Goal: Task Accomplishment & Management: Complete application form

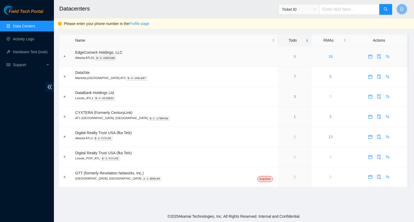
click at [294, 58] on link "8" at bounding box center [295, 56] width 2 height 4
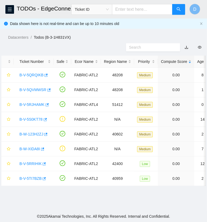
drag, startPoint x: 80, startPoint y: 206, endPoint x: 72, endPoint y: 210, distance: 8.9
click at [72, 210] on main "TODOs - EdgeConneX Holdings, LLC, Atlanta ATL01 Ticket ID D Data shown here is …" at bounding box center [103, 105] width 207 height 211
drag, startPoint x: 18, startPoint y: 122, endPoint x: 45, endPoint y: 126, distance: 27.2
click at [44, 112] on td "B-V-5RJHAMK" at bounding box center [34, 105] width 40 height 15
copy link "B-V-5RJHAMK"
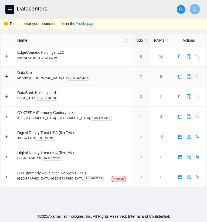
click at [134, 78] on div "7" at bounding box center [140, 77] width 13 height 6
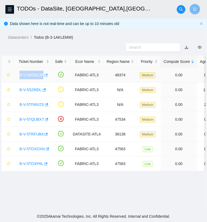
drag, startPoint x: 16, startPoint y: 91, endPoint x: 42, endPoint y: 94, distance: 26.3
click at [42, 83] on td "B-V-5RD8ZJR" at bounding box center [33, 75] width 38 height 15
copy link "B-V-5RD8ZJR"
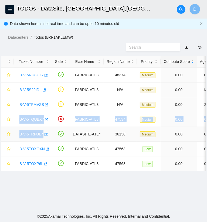
drag, startPoint x: 18, startPoint y: 137, endPoint x: 42, endPoint y: 143, distance: 24.6
click at [22, 122] on link "B-V-5TQUBX7" at bounding box center [31, 119] width 25 height 4
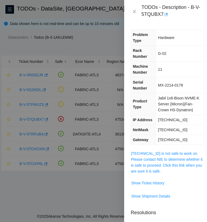
click at [39, 107] on div at bounding box center [103, 111] width 207 height 222
click at [135, 11] on icon "close" at bounding box center [134, 11] width 4 height 4
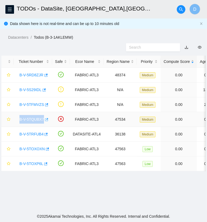
drag, startPoint x: 18, startPoint y: 136, endPoint x: 44, endPoint y: 140, distance: 26.4
click at [43, 127] on td "B-V-5TQUBX7" at bounding box center [33, 119] width 38 height 15
copy link "B-V-5TQUBX7"
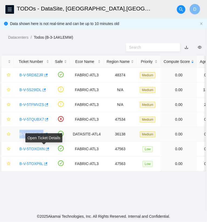
drag, startPoint x: 18, startPoint y: 150, endPoint x: 44, endPoint y: 154, distance: 26.6
click at [44, 139] on div "B-V-5TRFUB4" at bounding box center [33, 134] width 32 height 9
copy link "B-V-5TRFUB4"
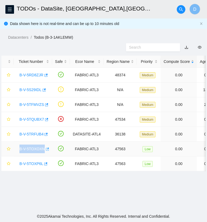
drag, startPoint x: 18, startPoint y: 166, endPoint x: 44, endPoint y: 169, distance: 26.8
click at [44, 154] on div "B-V-5TOXOXN" at bounding box center [33, 149] width 32 height 9
copy link "B-V-5TOXOXN"
drag, startPoint x: 18, startPoint y: 180, endPoint x: 41, endPoint y: 184, distance: 23.2
click at [41, 168] on div "B-V-5TOXP6L" at bounding box center [33, 164] width 32 height 9
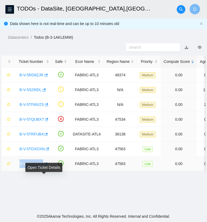
copy link "B-V-5TOXP6L"
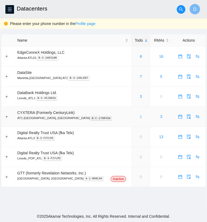
click at [140, 118] on link "1" at bounding box center [141, 117] width 2 height 4
click at [140, 98] on link "3" at bounding box center [141, 97] width 2 height 4
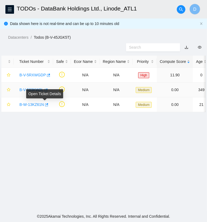
click at [46, 92] on icon "button" at bounding box center [46, 90] width 4 height 4
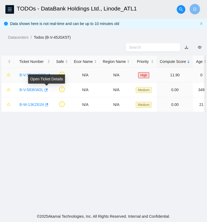
click at [47, 77] on icon "button" at bounding box center [48, 75] width 3 height 3
drag, startPoint x: 17, startPoint y: 91, endPoint x: 48, endPoint y: 94, distance: 31.1
click at [48, 79] on div "B-V-5RXWGDP" at bounding box center [33, 75] width 33 height 9
copy link "B-V-5RXWGDP"
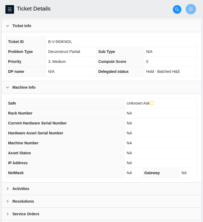
scroll to position [165, 0]
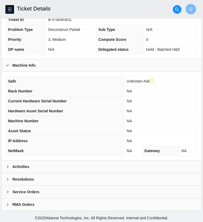
click at [30, 161] on div "Activities" at bounding box center [101, 167] width 199 height 12
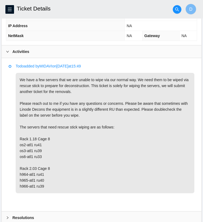
scroll to position [319, 0]
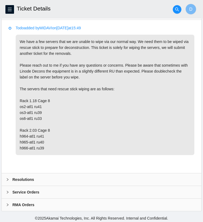
click at [27, 180] on b "Resolutions" at bounding box center [23, 180] width 22 height 6
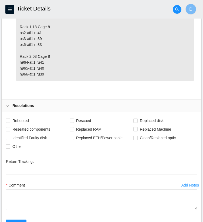
scroll to position [400, 0]
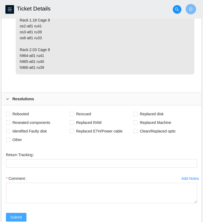
click at [15, 217] on span "Submit" at bounding box center [16, 218] width 12 height 6
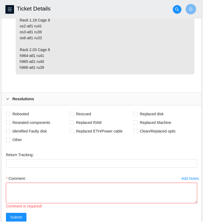
click at [18, 189] on textarea "Comment" at bounding box center [101, 193] width 191 height 20
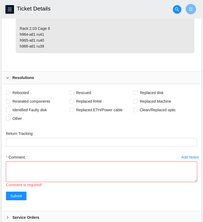
scroll to position [427, 0]
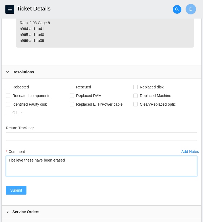
type textarea "I believe these have been erased"
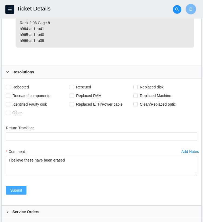
click at [22, 189] on button "Submit" at bounding box center [16, 190] width 20 height 9
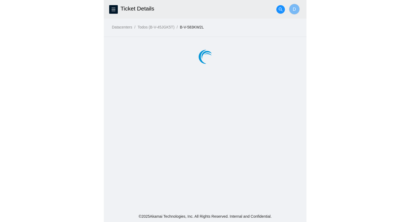
scroll to position [0, 0]
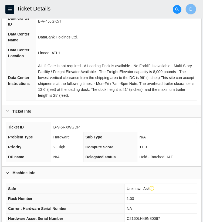
scroll to position [162, 0]
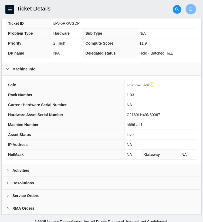
click at [41, 168] on div "Activities" at bounding box center [101, 171] width 199 height 12
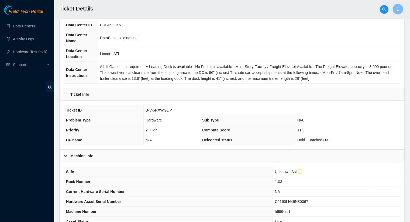
scroll to position [0, 0]
